Goal: Navigation & Orientation: Find specific page/section

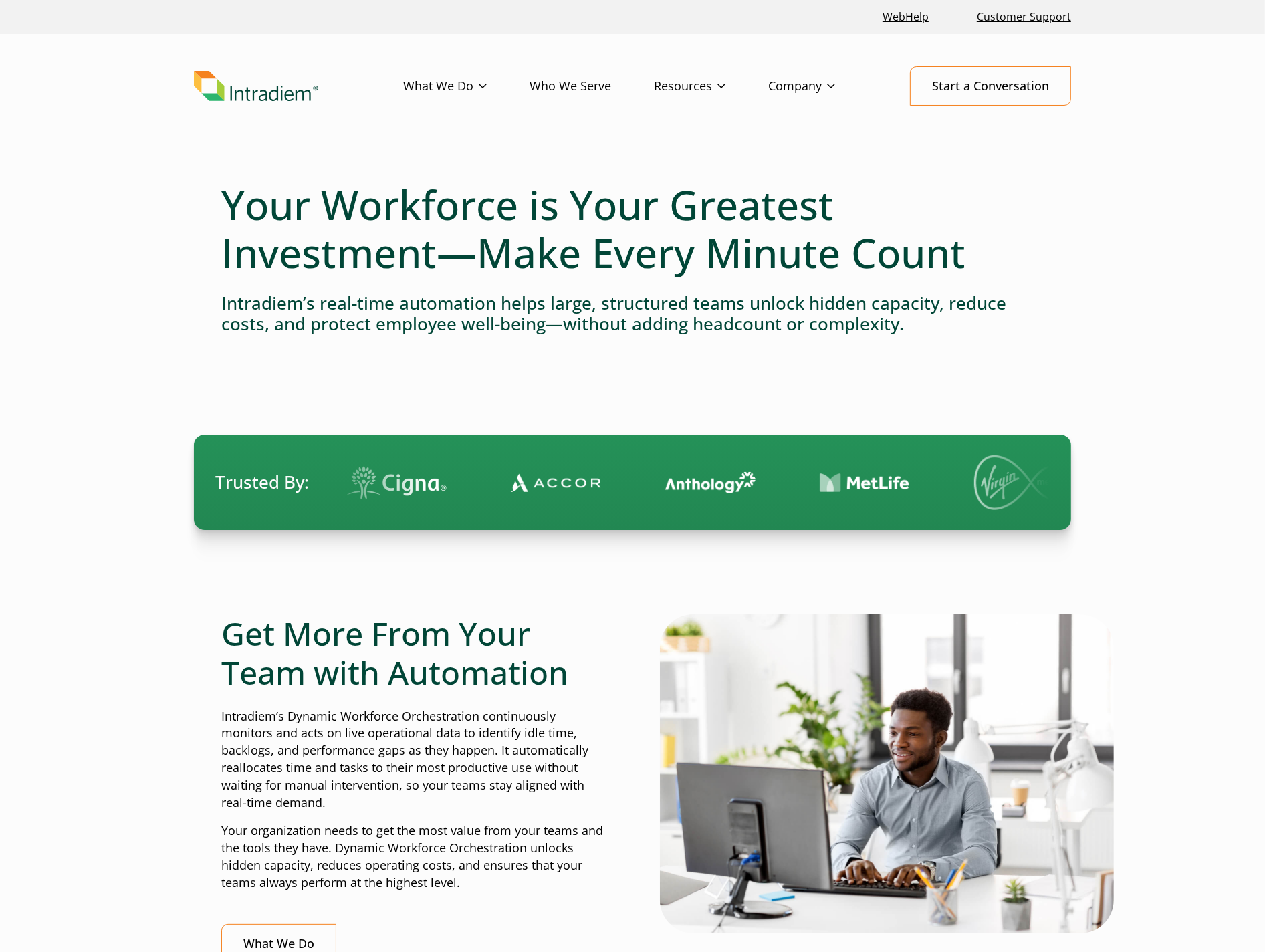
click at [268, 83] on img "Link to homepage of Intradiem" at bounding box center [256, 86] width 124 height 31
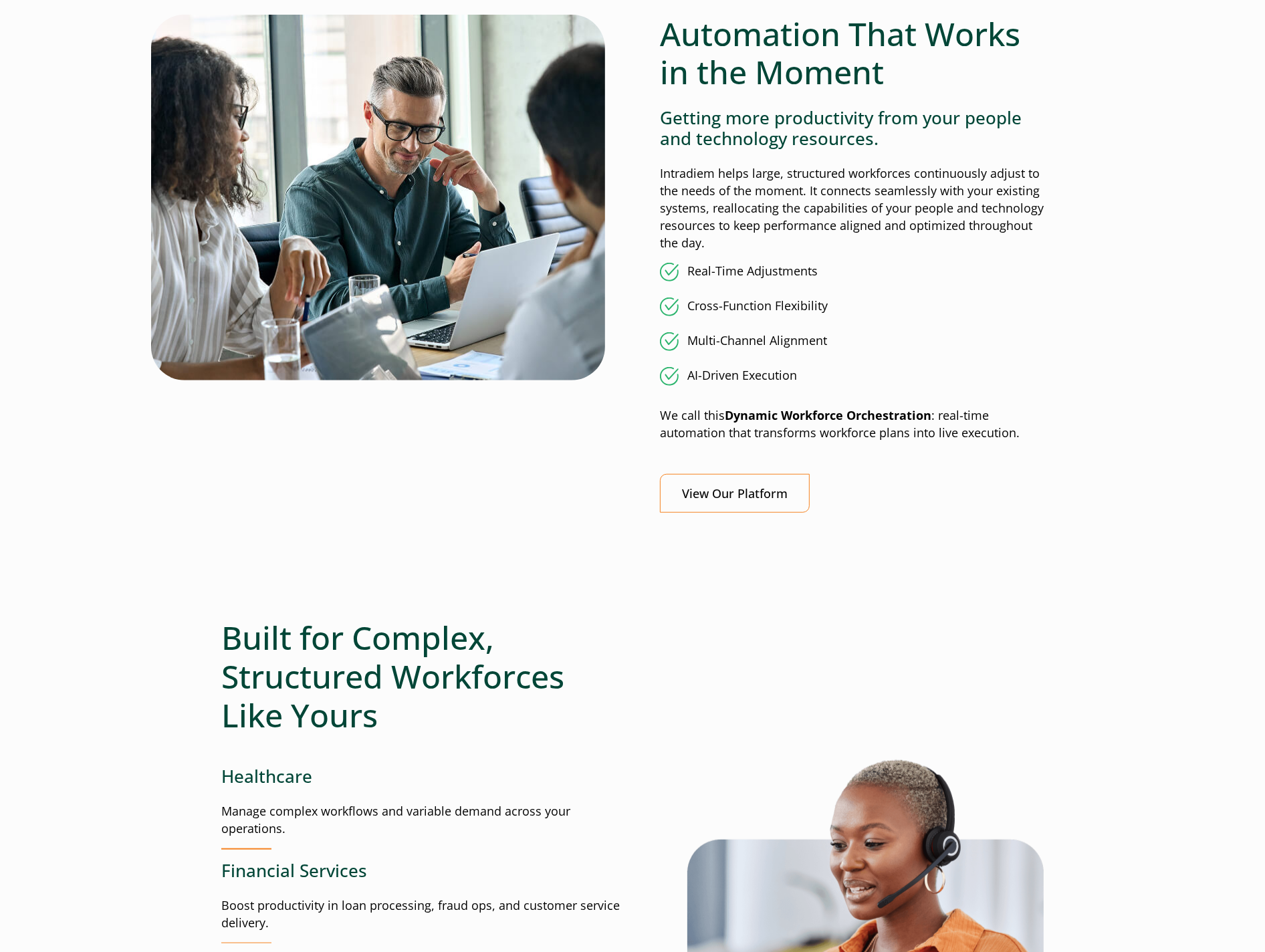
scroll to position [1113, 0]
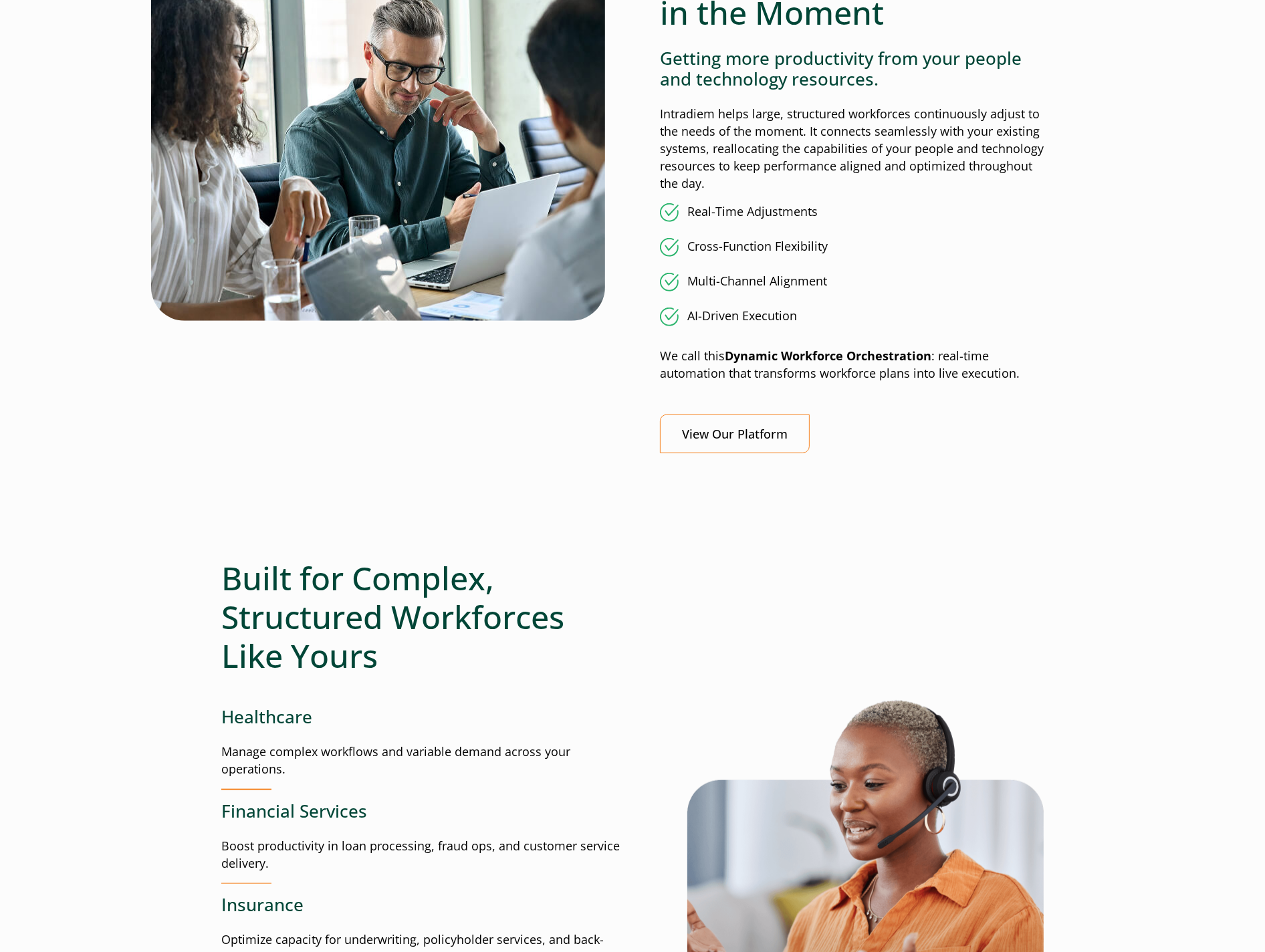
click at [993, 507] on div at bounding box center [632, 517] width 822 height 84
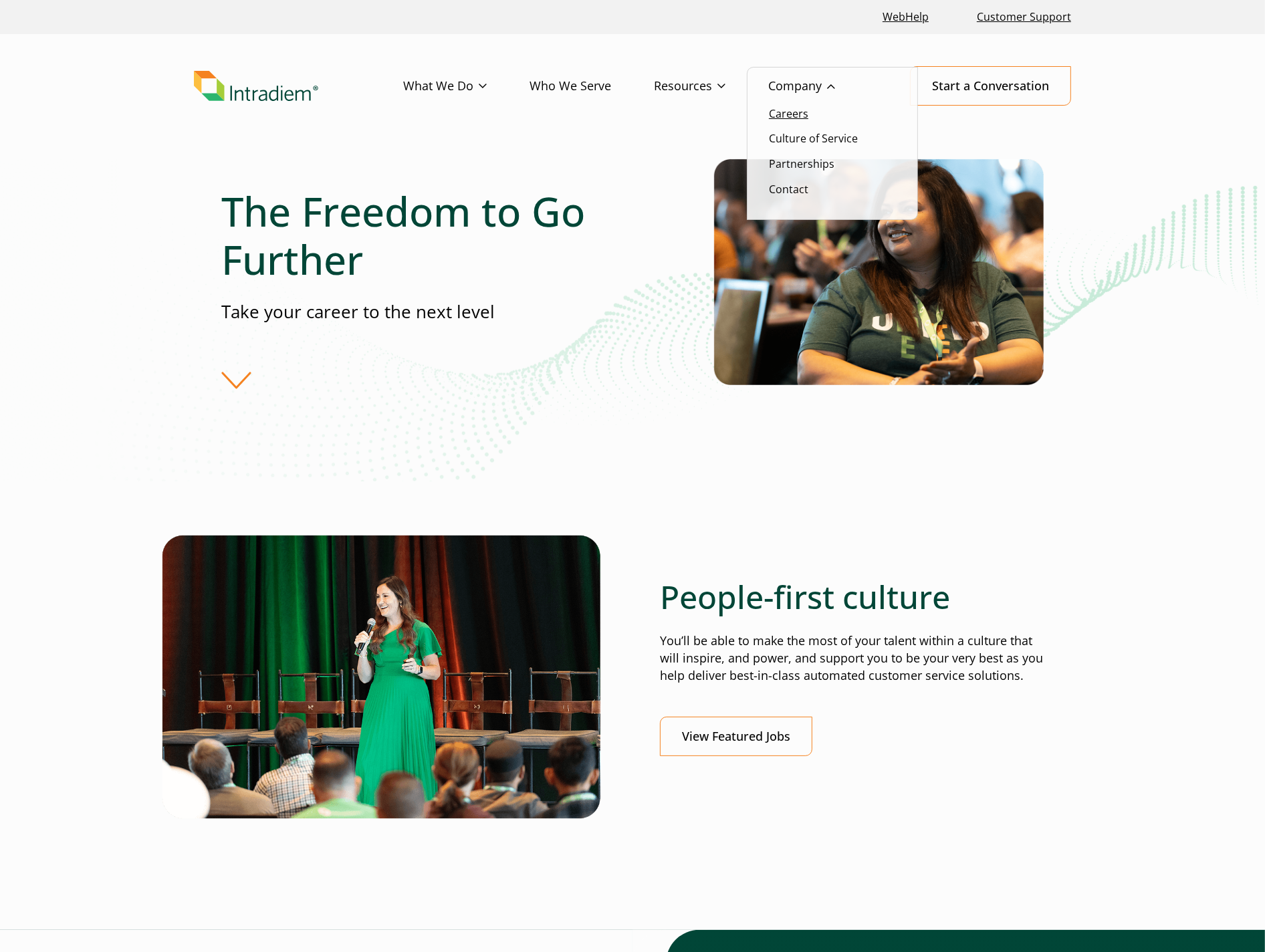
click at [787, 116] on link "Careers" at bounding box center [789, 113] width 39 height 15
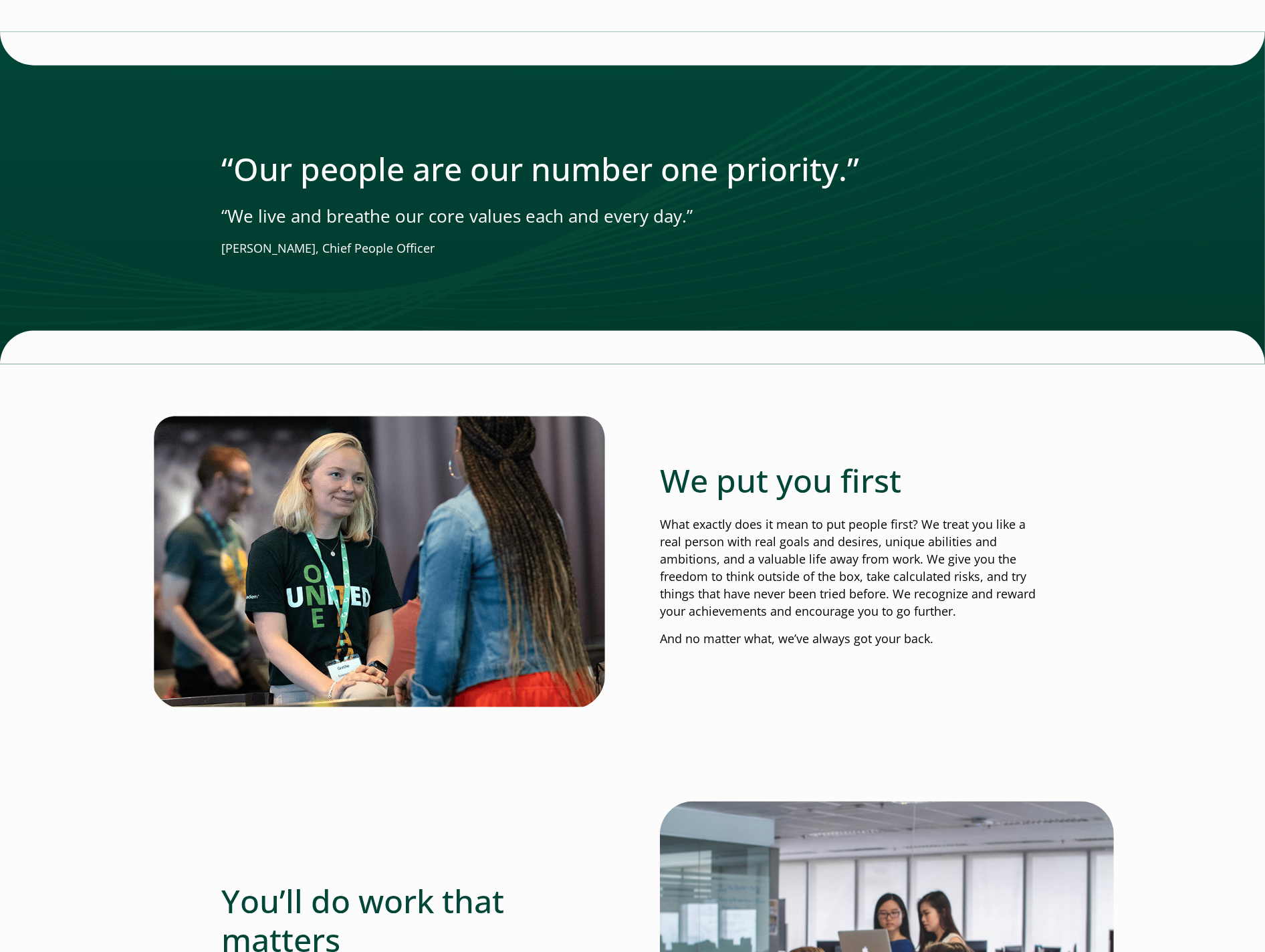
scroll to position [1560, 0]
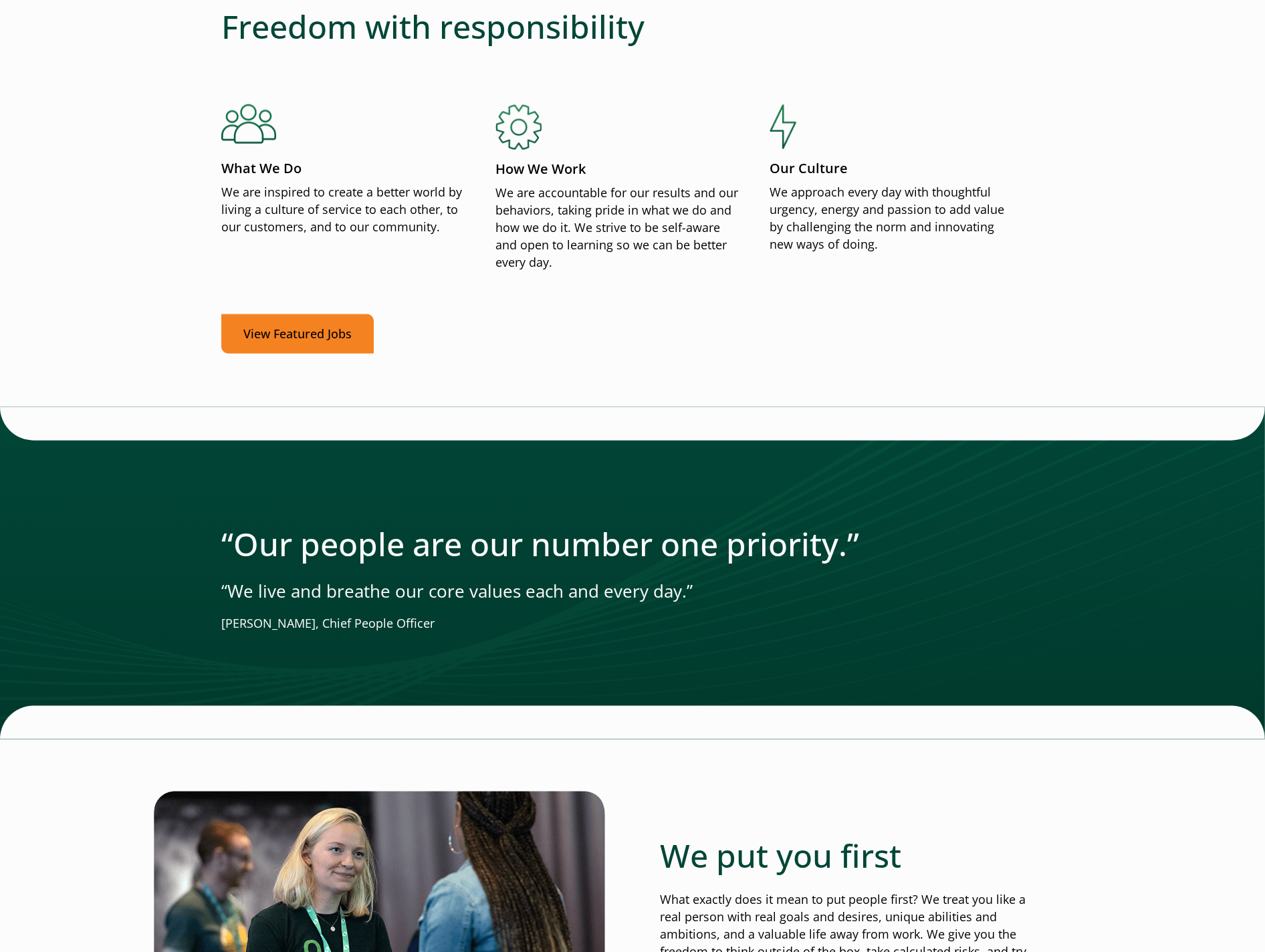
click at [325, 323] on link "View Featured Jobs" at bounding box center [297, 334] width 153 height 39
